Goal: Use online tool/utility

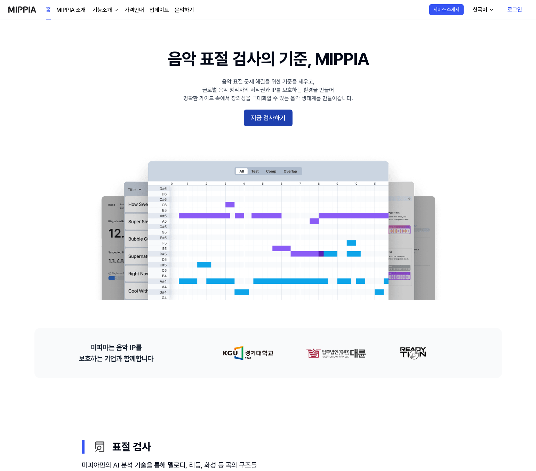
click at [272, 120] on button "지금 검사하기" at bounding box center [268, 118] width 49 height 17
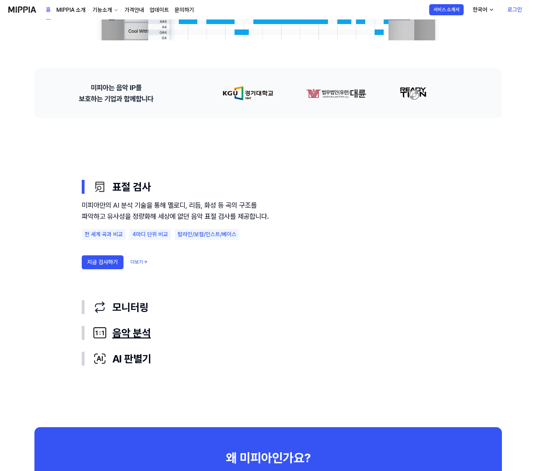
scroll to position [278, 0]
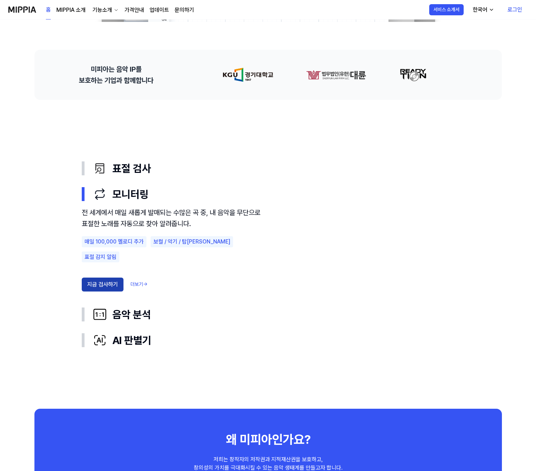
click at [105, 277] on button "지금 검사하기" at bounding box center [103, 284] width 42 height 14
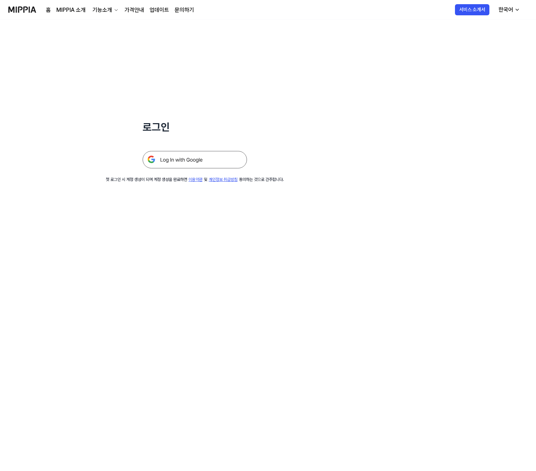
click at [208, 154] on img at bounding box center [195, 159] width 104 height 17
click at [192, 161] on img at bounding box center [195, 159] width 104 height 17
